Goal: Navigation & Orientation: Find specific page/section

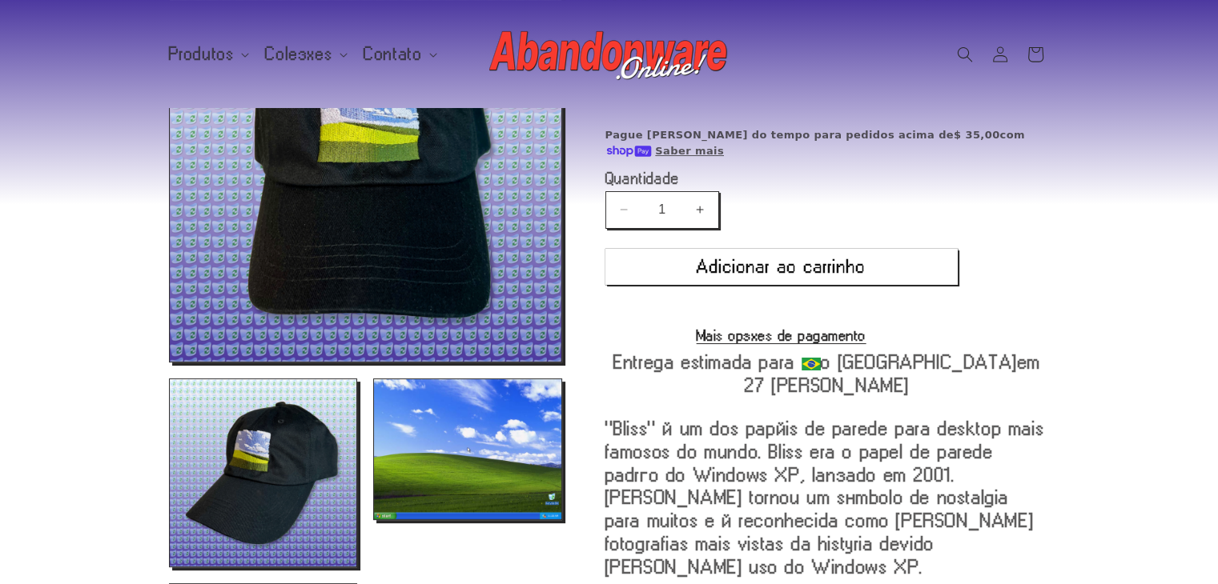
scroll to position [189, 0]
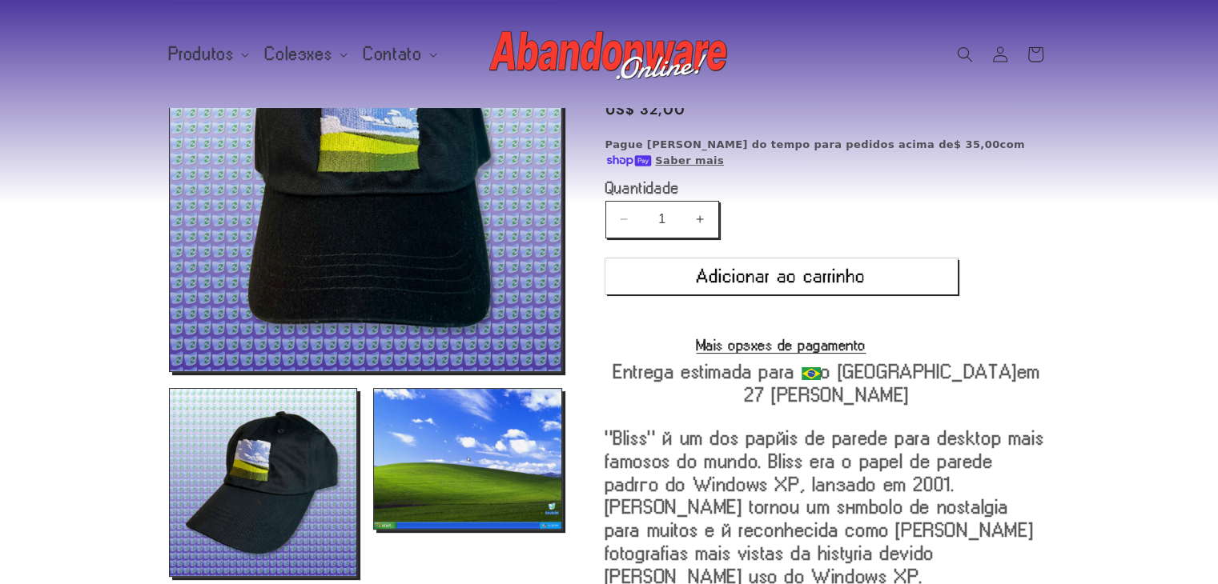
drag, startPoint x: 1229, startPoint y: 344, endPoint x: 1229, endPoint y: 155, distance: 188.9
click at [1218, 155] on html "Bem-vindo à nossa loja virtual! Bem-vindo à nossa loja virtual! Bem-vindo à nos…" at bounding box center [609, 103] width 1218 height 584
click at [199, 42] on summary "Produtos" at bounding box center [207, 54] width 97 height 34
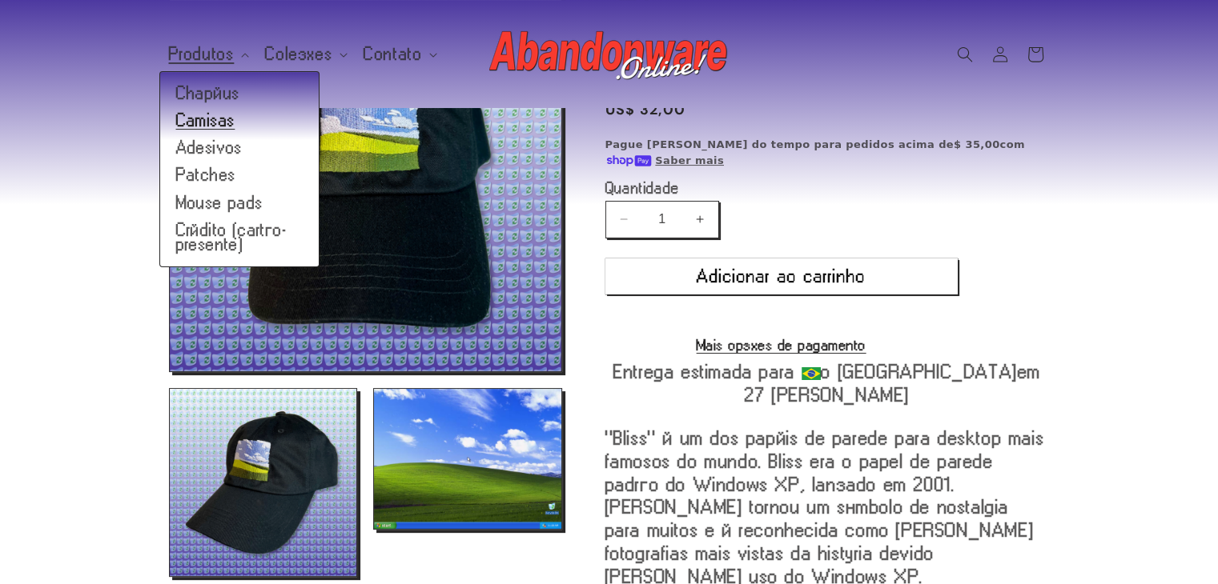
click at [213, 111] on font "Camisas" at bounding box center [205, 120] width 59 height 18
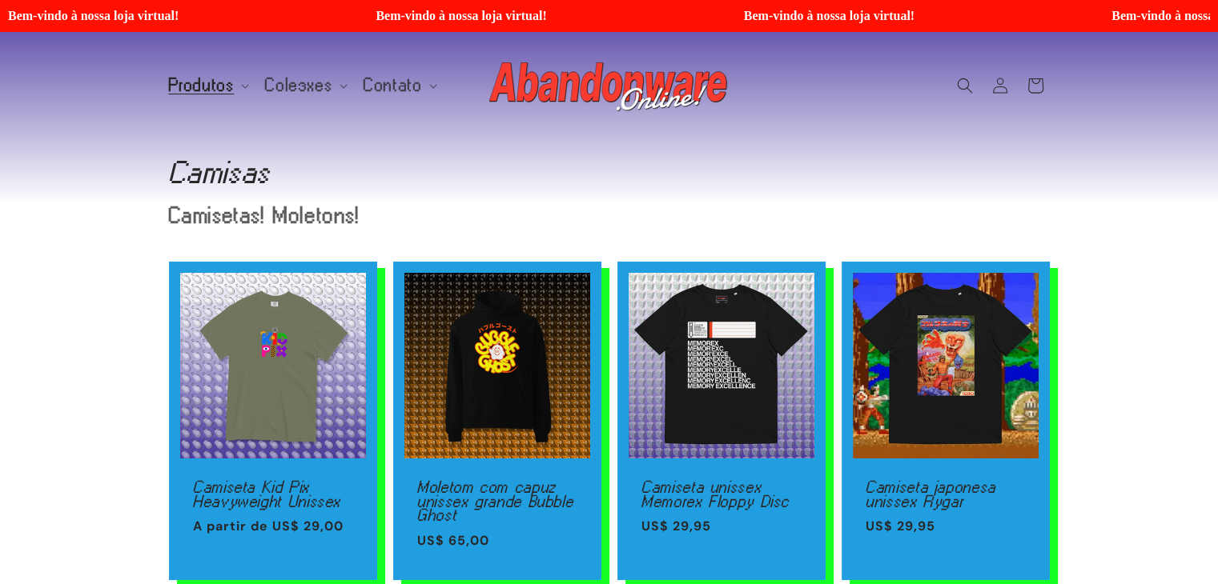
drag, startPoint x: 1223, startPoint y: 137, endPoint x: 1229, endPoint y: 9, distance: 128.2
click at [1218, 9] on html "Bem-vindo à nossa loja virtual! Bem-vindo à nossa loja virtual! Bem-vindo à nos…" at bounding box center [609, 292] width 1218 height 584
